Goal: Task Accomplishment & Management: Use online tool/utility

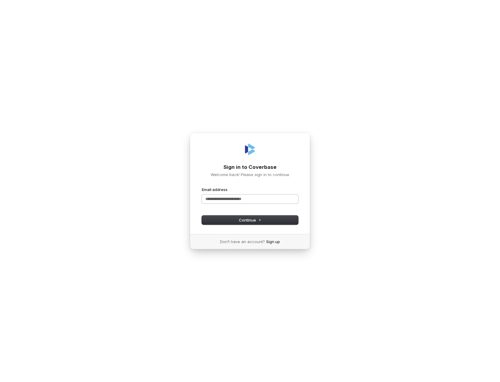
click at [215, 200] on input "Email address" at bounding box center [250, 199] width 96 height 9
click at [202, 187] on button "submit" at bounding box center [202, 187] width 0 height 0
type input "**********"
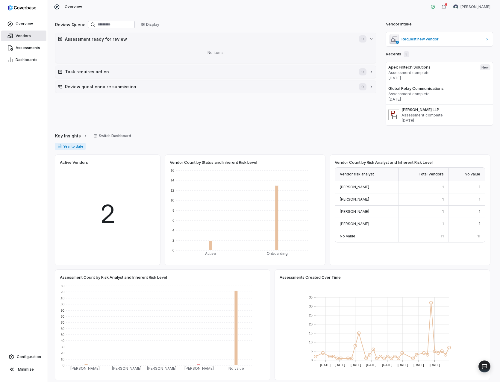
click at [25, 34] on span "Vendors" at bounding box center [23, 36] width 15 height 5
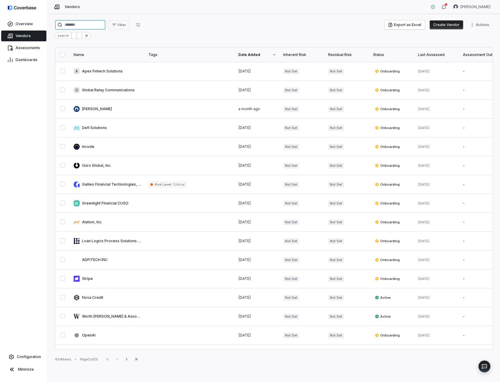
click at [104, 24] on input "search" at bounding box center [80, 25] width 50 height 10
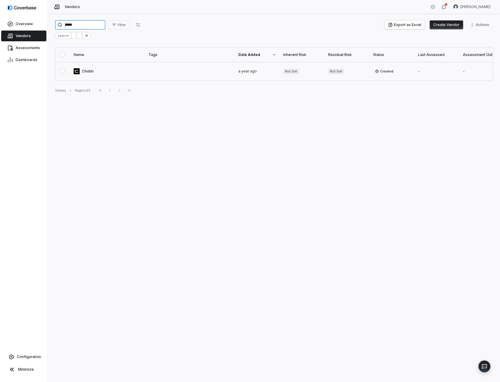
type input "*****"
click at [84, 72] on link at bounding box center [107, 71] width 75 height 19
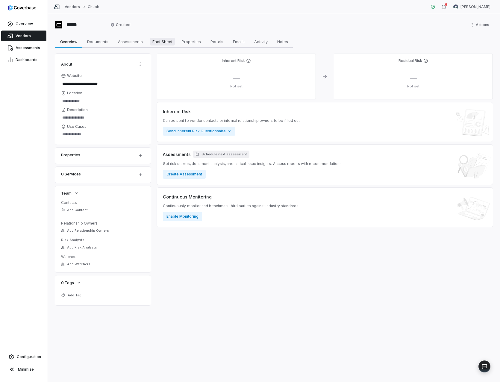
click at [157, 39] on span "Fact Sheet" at bounding box center [162, 42] width 25 height 8
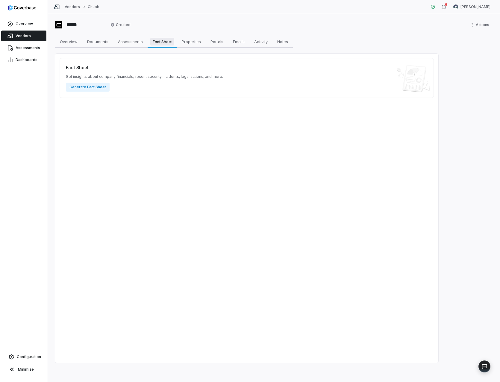
type textarea "*"
click at [82, 85] on button "Generate Fact Sheet" at bounding box center [88, 87] width 44 height 9
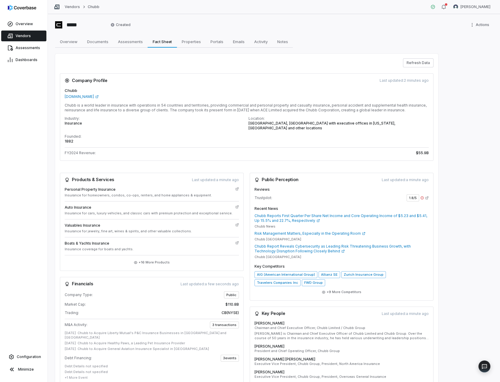
scroll to position [90, 0]
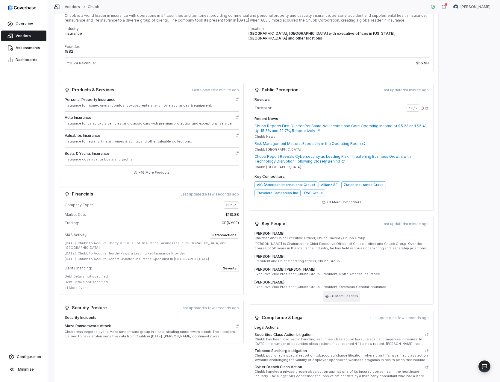
click at [343, 292] on button "+ 6 More Leaders" at bounding box center [341, 296] width 37 height 11
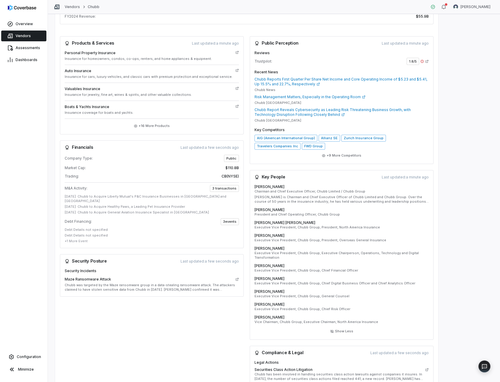
scroll to position [180, 0]
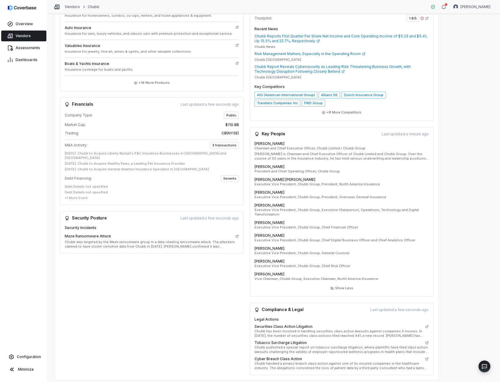
click at [341, 153] on p "[PERSON_NAME] is Chairman and Chief Executive Officer of Chubb Limited and Chub…" at bounding box center [341, 156] width 174 height 9
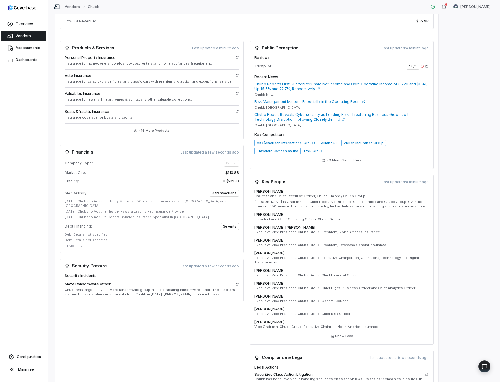
scroll to position [102, 0]
